Goal: Book appointment/travel/reservation

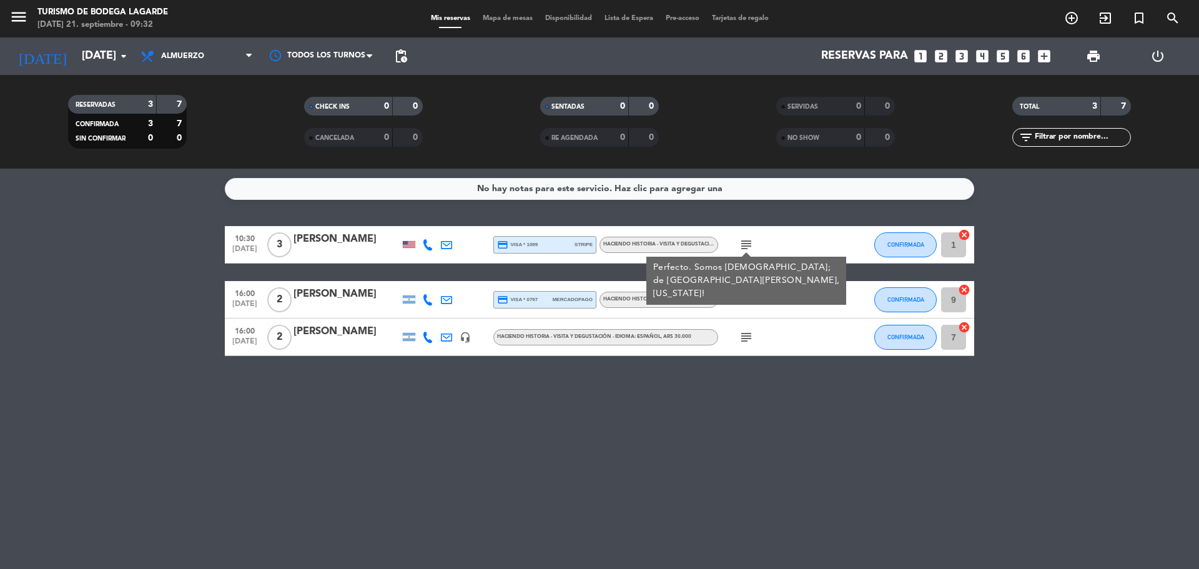
click at [96, 53] on input "[DATE]" at bounding box center [148, 56] width 145 height 25
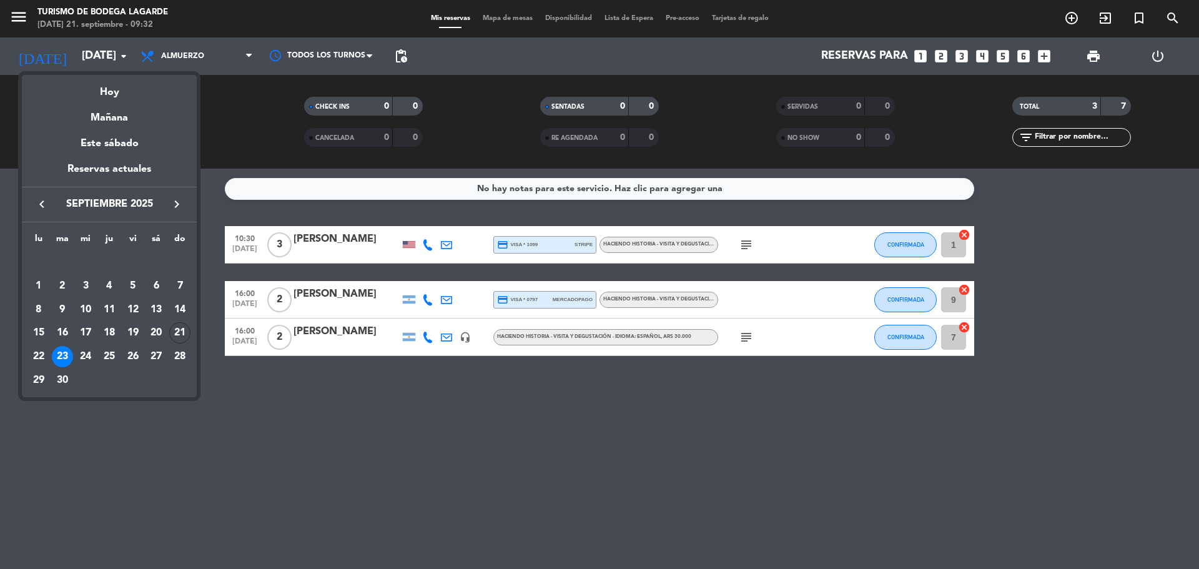
click at [119, 88] on div "Hoy" at bounding box center [109, 88] width 175 height 26
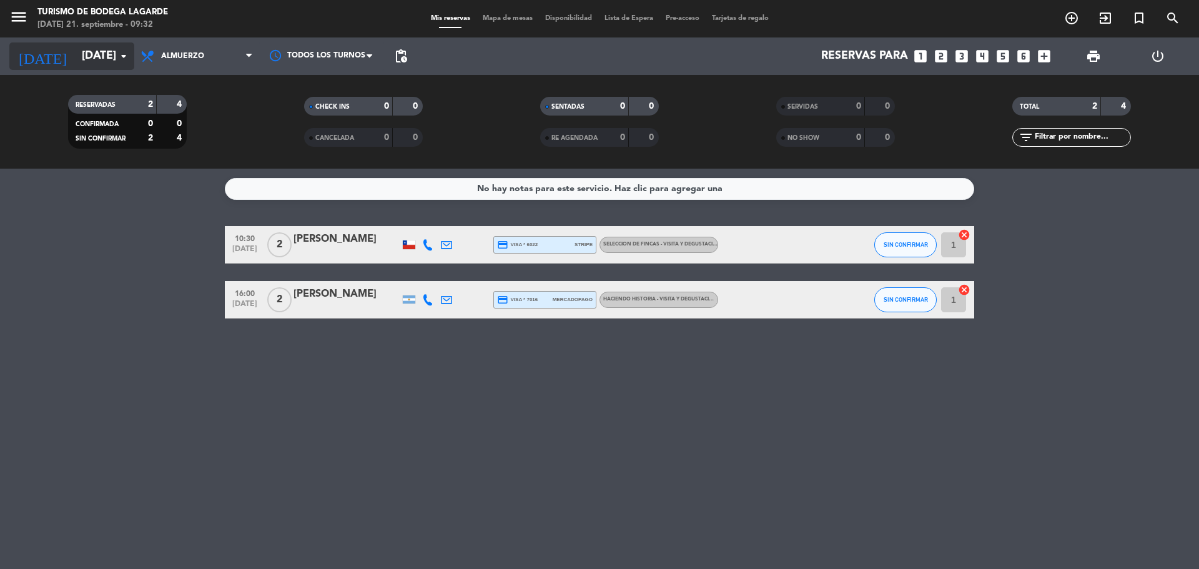
click at [117, 52] on icon "arrow_drop_down" at bounding box center [123, 56] width 15 height 15
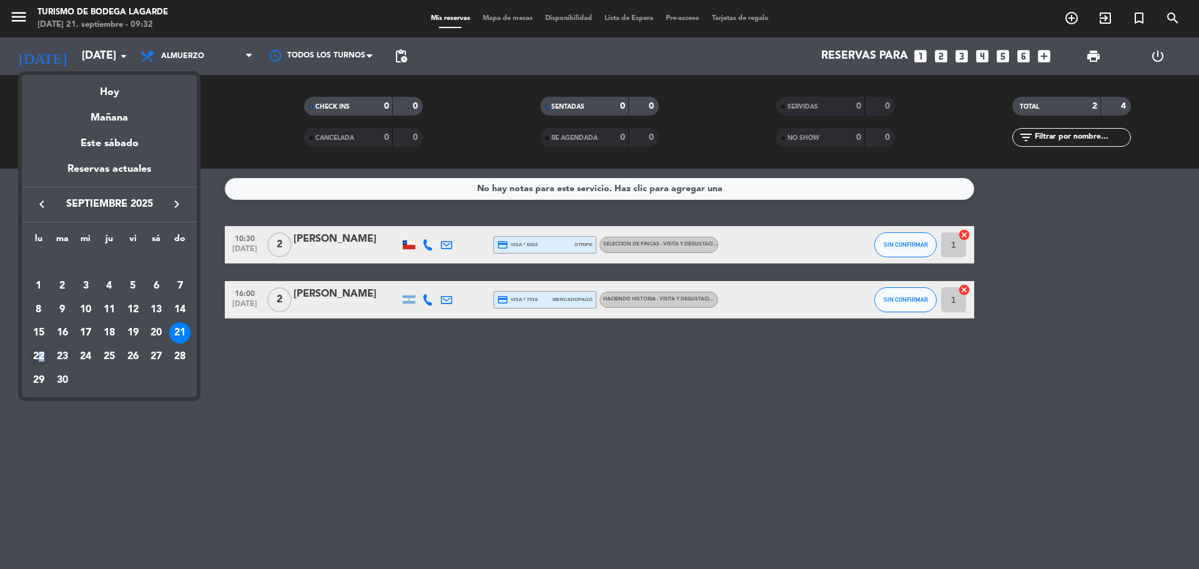
click at [42, 354] on div "22" at bounding box center [38, 356] width 21 height 21
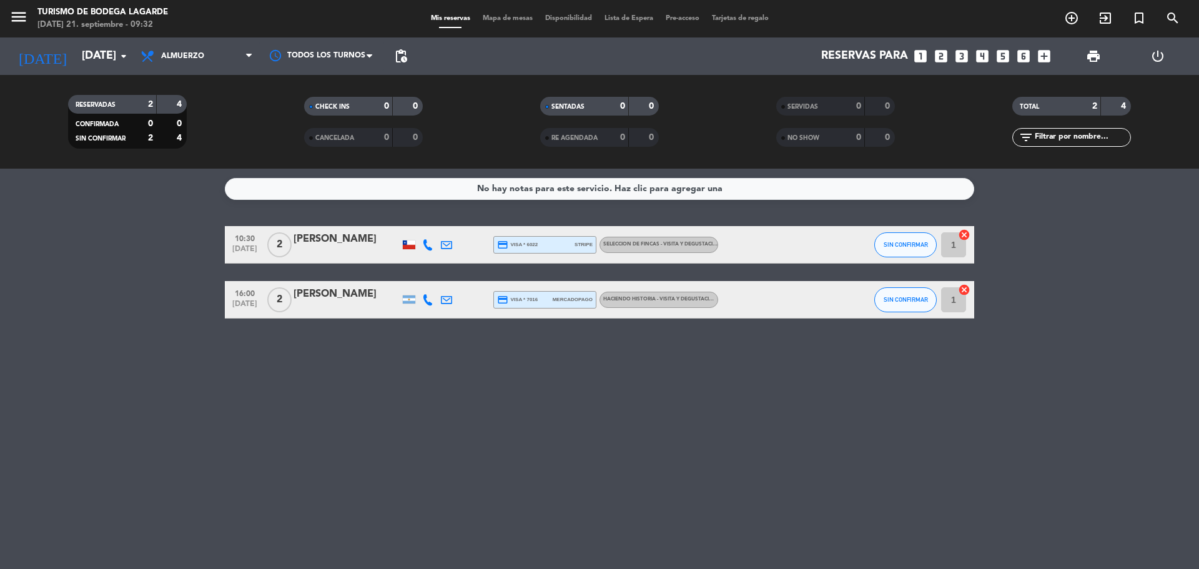
type input "[DATE]"
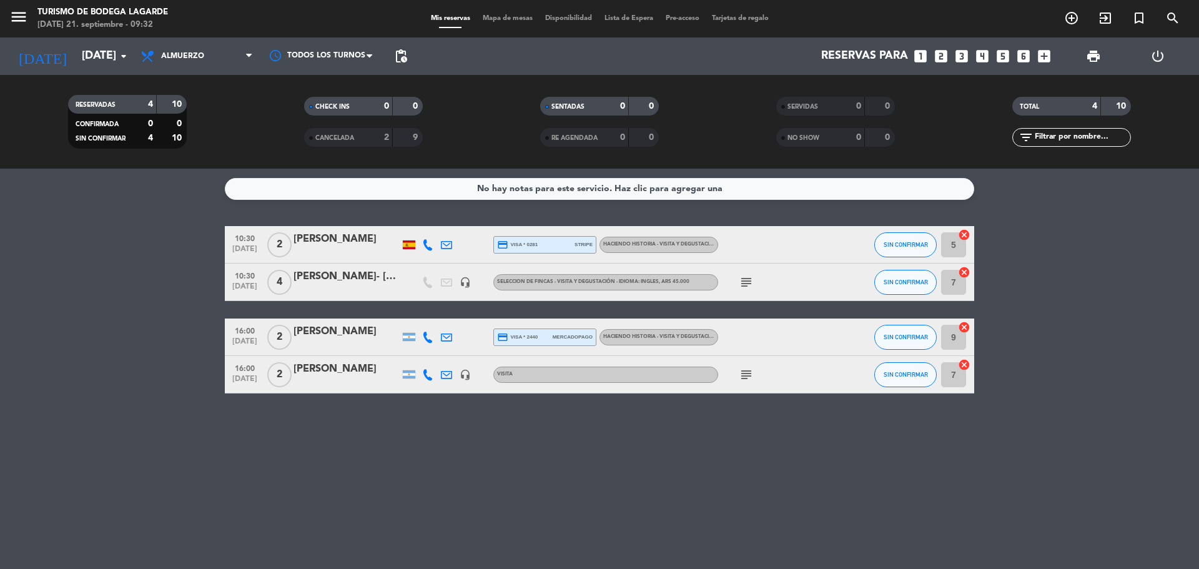
click at [752, 283] on icon "subject" at bounding box center [746, 282] width 15 height 15
click at [749, 368] on icon "subject" at bounding box center [746, 374] width 15 height 15
